Goal: Information Seeking & Learning: Check status

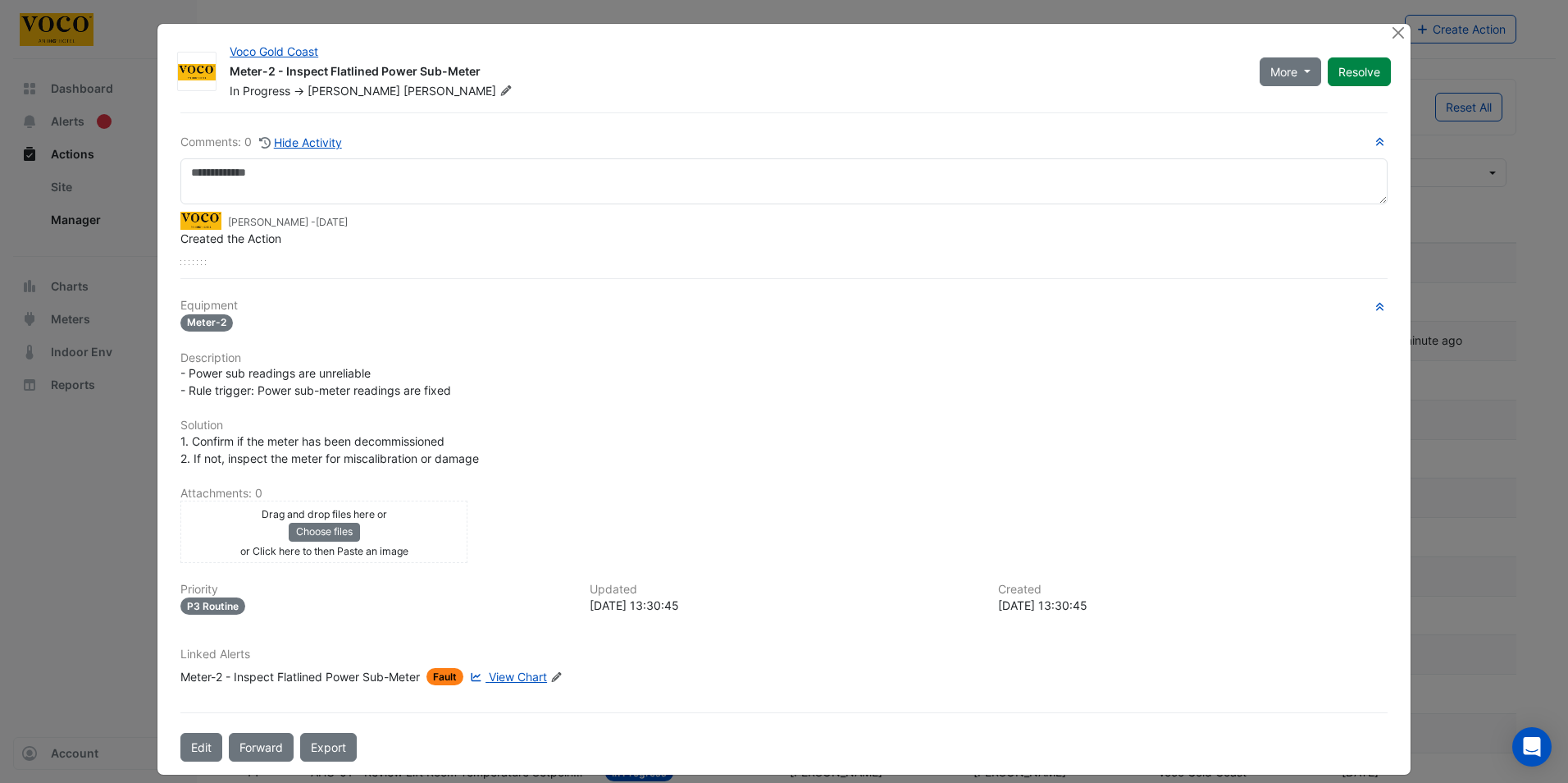
select select "***"
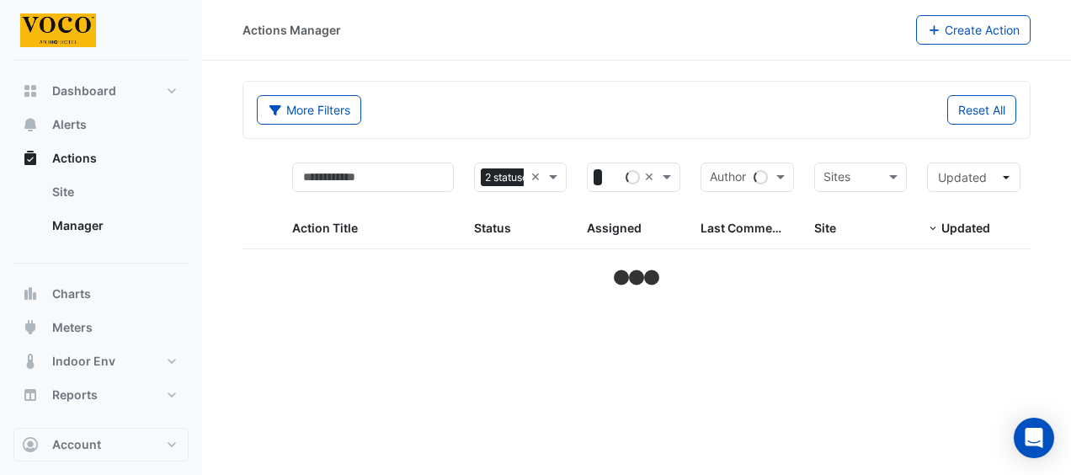
select select "***"
